Goal: Check status: Check status

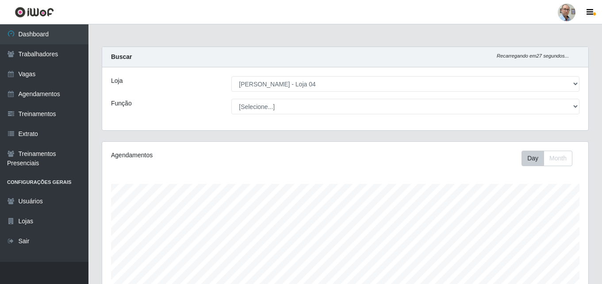
select select "251"
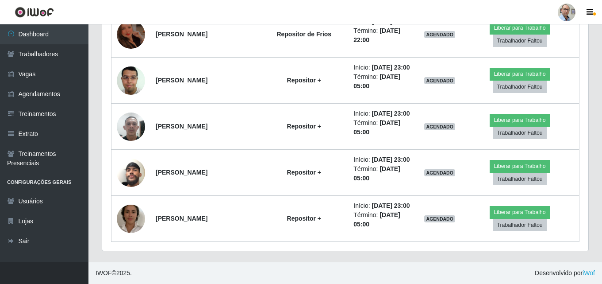
scroll to position [2414, 0]
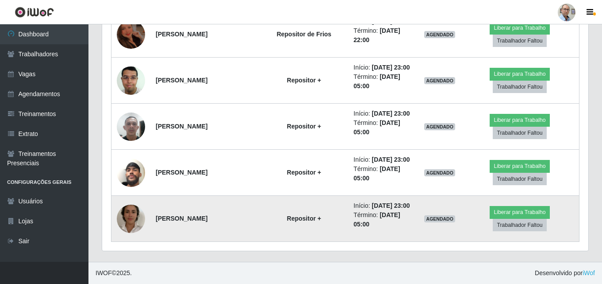
click at [131, 209] on img at bounding box center [131, 218] width 28 height 50
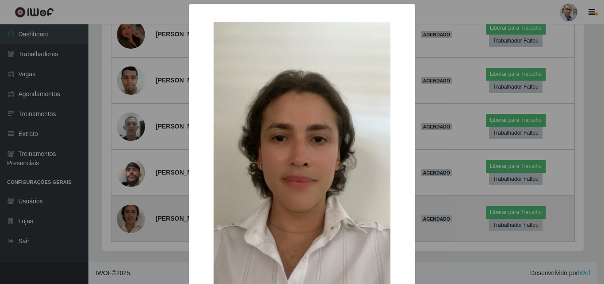
click at [131, 209] on div "× OK Cancel" at bounding box center [302, 142] width 604 height 284
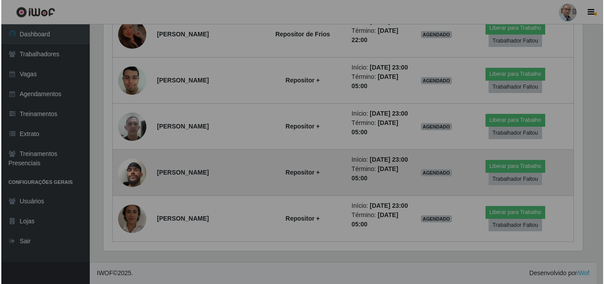
scroll to position [184, 486]
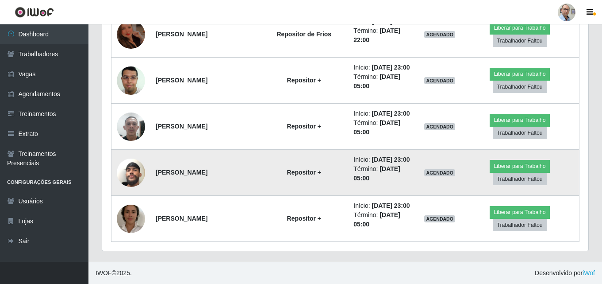
click at [130, 160] on img at bounding box center [131, 172] width 28 height 50
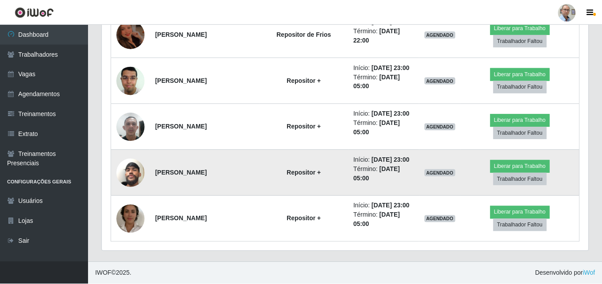
scroll to position [184, 482]
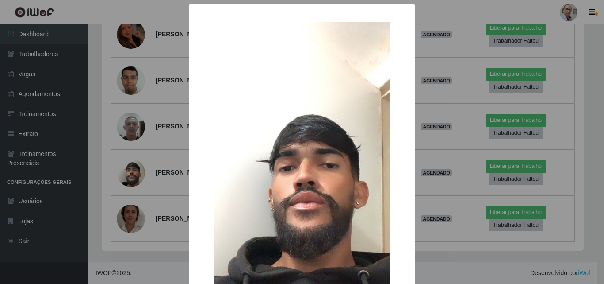
click at [126, 151] on div "× OK Cancel" at bounding box center [302, 142] width 604 height 284
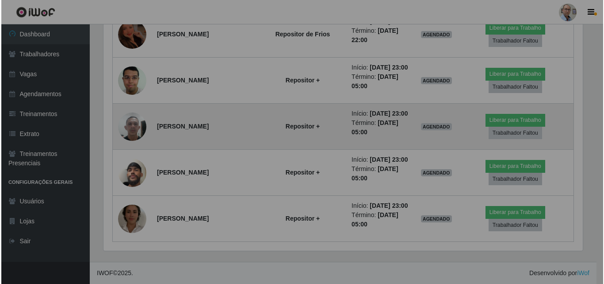
scroll to position [184, 486]
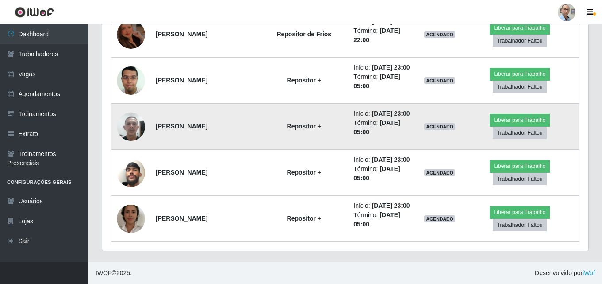
click at [130, 110] on img at bounding box center [131, 127] width 28 height 38
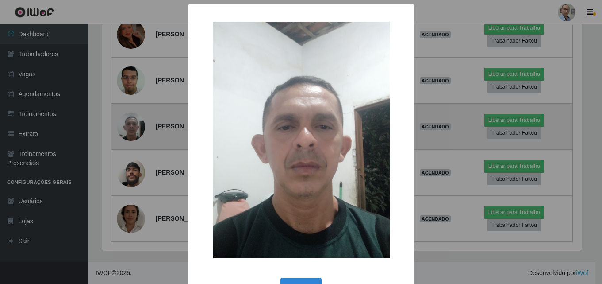
scroll to position [184, 482]
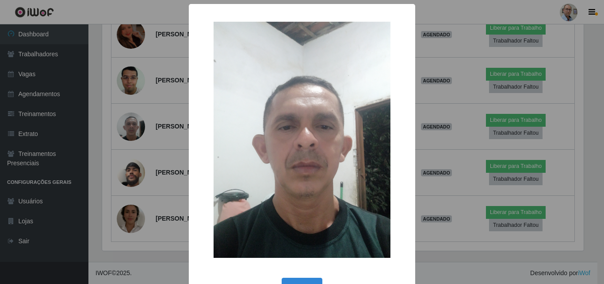
click at [137, 110] on div "× OK Cancel" at bounding box center [302, 142] width 604 height 284
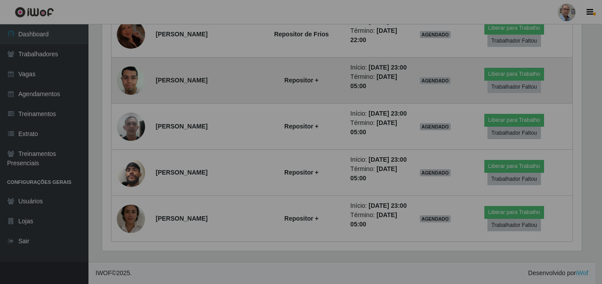
scroll to position [184, 486]
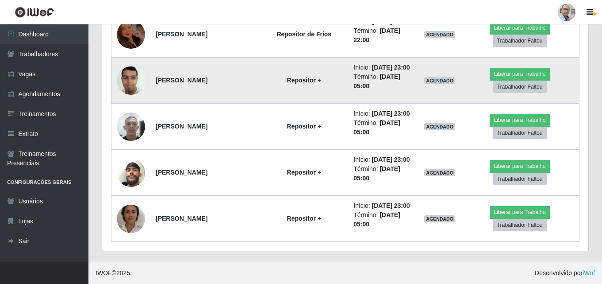
click at [128, 62] on img at bounding box center [131, 81] width 28 height 38
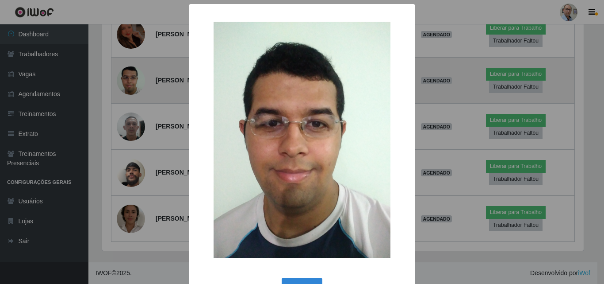
click at [129, 50] on div "× OK Cancel" at bounding box center [302, 142] width 604 height 284
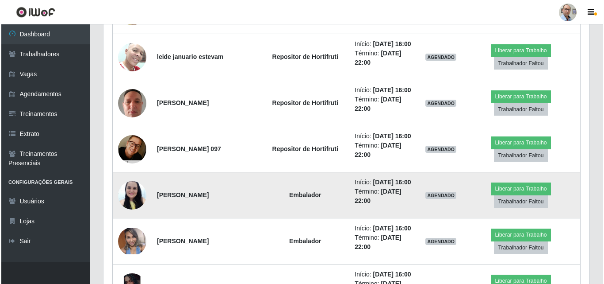
scroll to position [1397, 0]
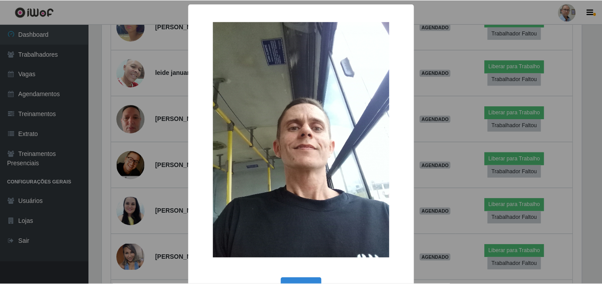
scroll to position [184, 482]
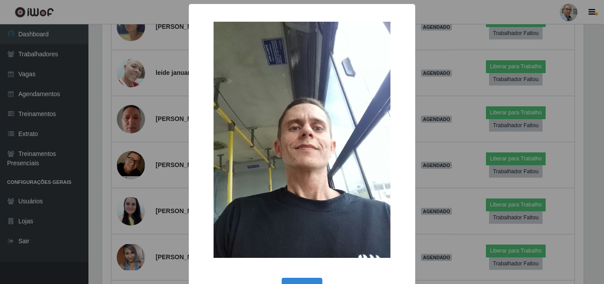
click at [135, 178] on div "× OK Cancel" at bounding box center [302, 142] width 604 height 284
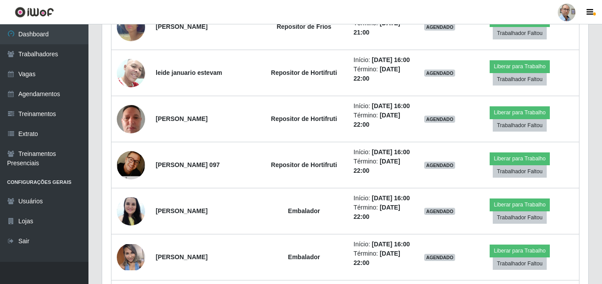
scroll to position [184, 486]
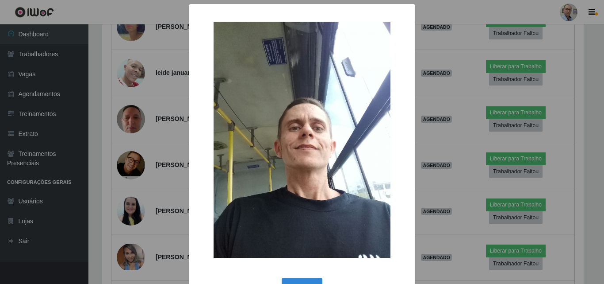
click at [135, 176] on div "× OK Cancel" at bounding box center [302, 142] width 604 height 284
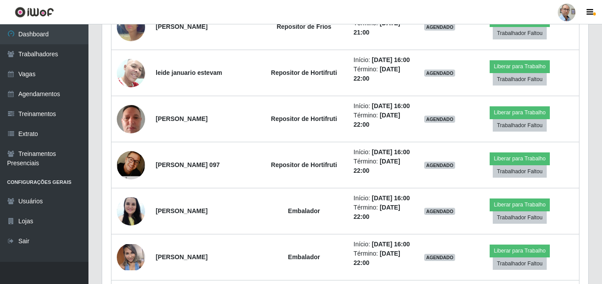
scroll to position [0, 0]
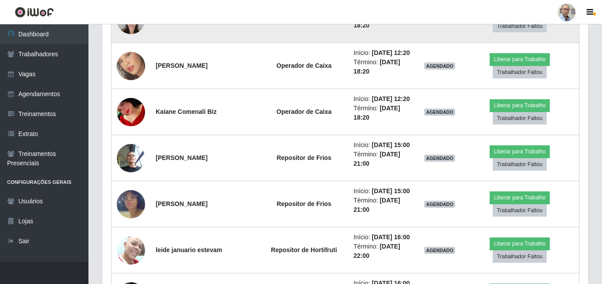
click at [123, 38] on img at bounding box center [131, 20] width 28 height 38
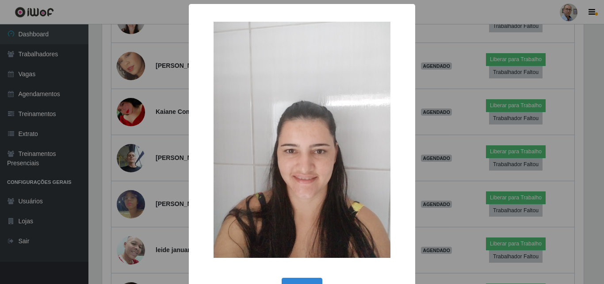
click at [124, 195] on div "× OK Cancel" at bounding box center [302, 142] width 604 height 284
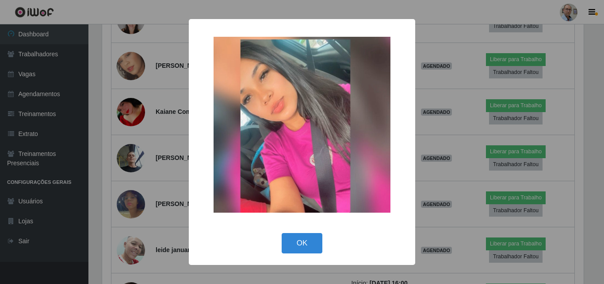
click at [136, 135] on div "× OK Cancel" at bounding box center [302, 142] width 604 height 284
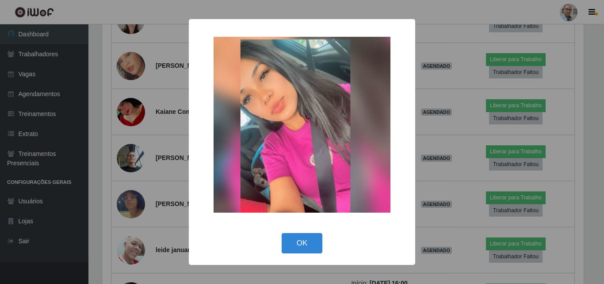
click at [130, 144] on div "× OK Cancel" at bounding box center [302, 142] width 604 height 284
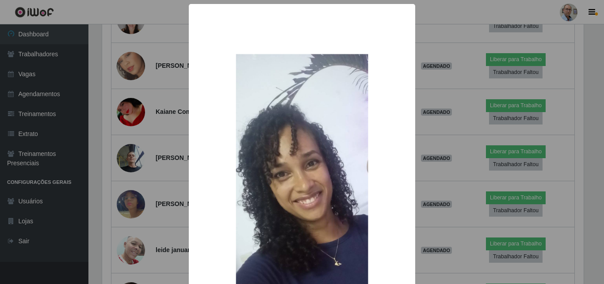
click at [127, 78] on div "× OK Cancel" at bounding box center [302, 142] width 604 height 284
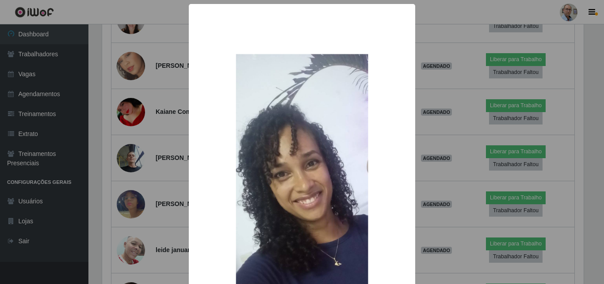
click at [127, 78] on div "× OK Cancel" at bounding box center [302, 142] width 604 height 284
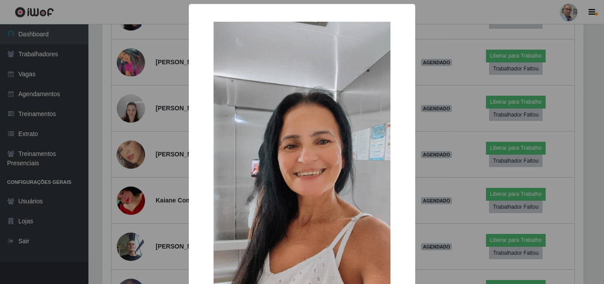
click at [134, 115] on div "× OK Cancel" at bounding box center [302, 142] width 604 height 284
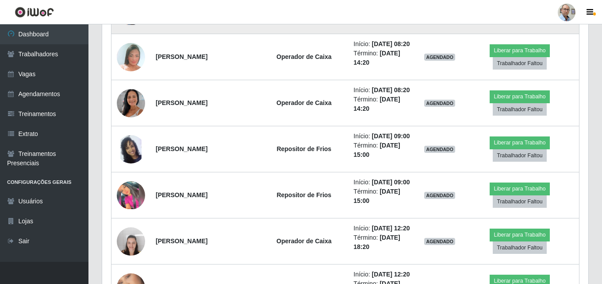
click at [132, 24] on img at bounding box center [131, 10] width 28 height 27
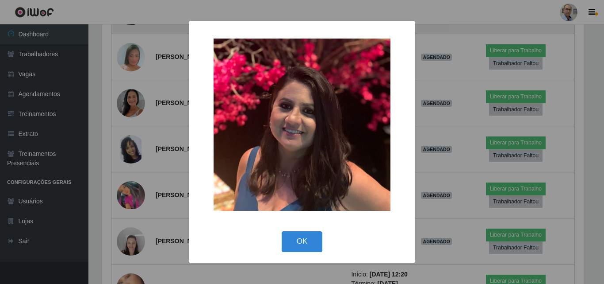
click at [132, 132] on div "× OK Cancel" at bounding box center [302, 142] width 604 height 284
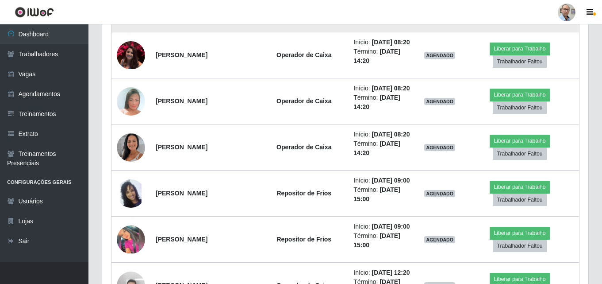
click at [132, 28] on img at bounding box center [131, 9] width 28 height 38
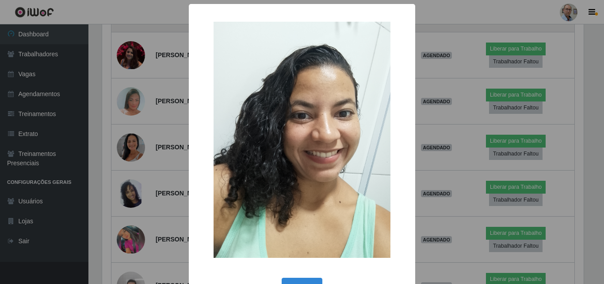
click at [132, 131] on div "× OK Cancel" at bounding box center [302, 142] width 604 height 284
